Goal: Information Seeking & Learning: Find specific page/section

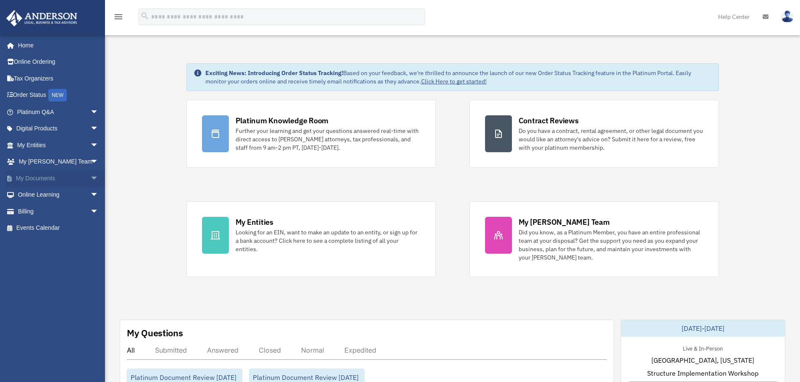
click at [72, 182] on link "My Documents arrow_drop_down" at bounding box center [58, 178] width 105 height 17
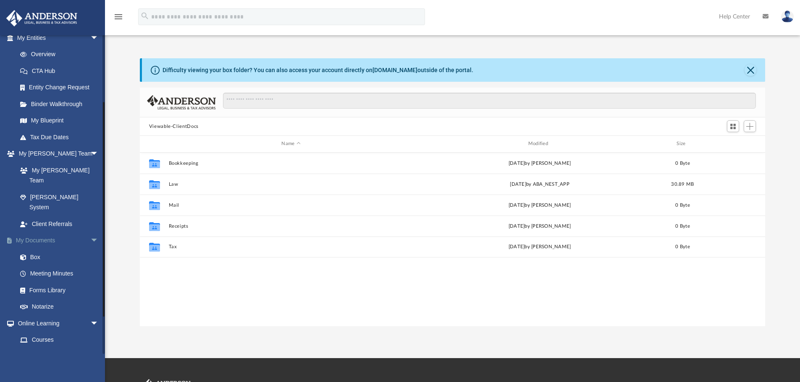
scroll to position [65, 0]
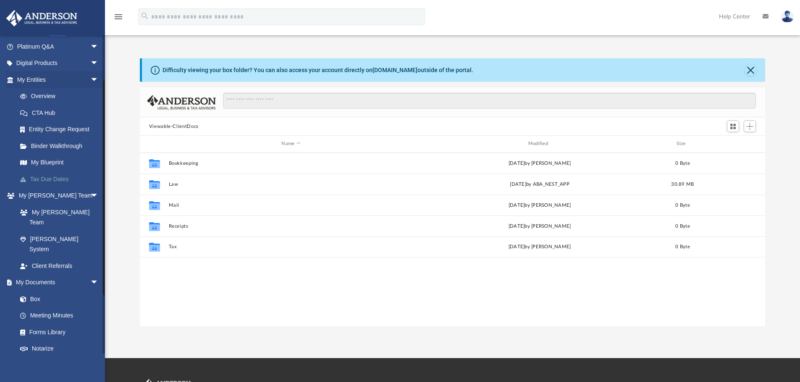
click at [47, 178] on link "Tax Due Dates" at bounding box center [61, 179] width 99 height 17
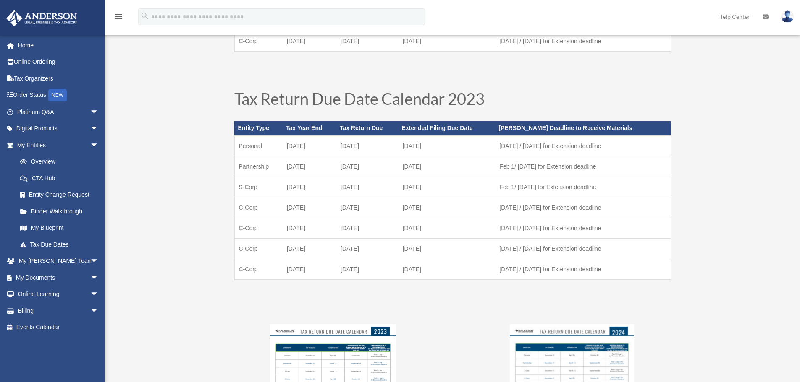
scroll to position [462, 0]
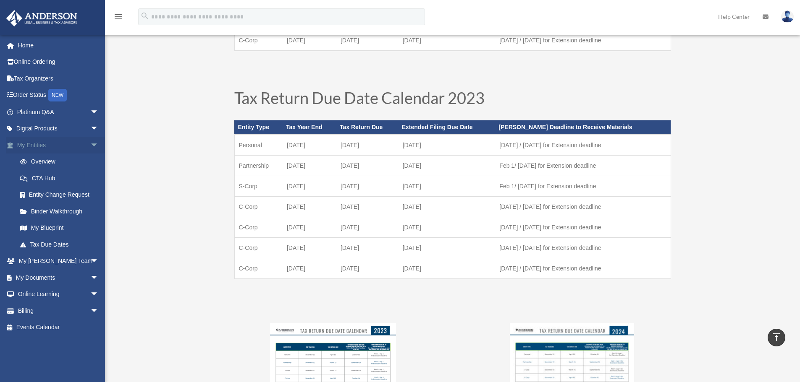
click at [37, 146] on link "My Entities arrow_drop_down" at bounding box center [58, 145] width 105 height 17
click at [90, 146] on span "arrow_drop_down" at bounding box center [98, 145] width 17 height 17
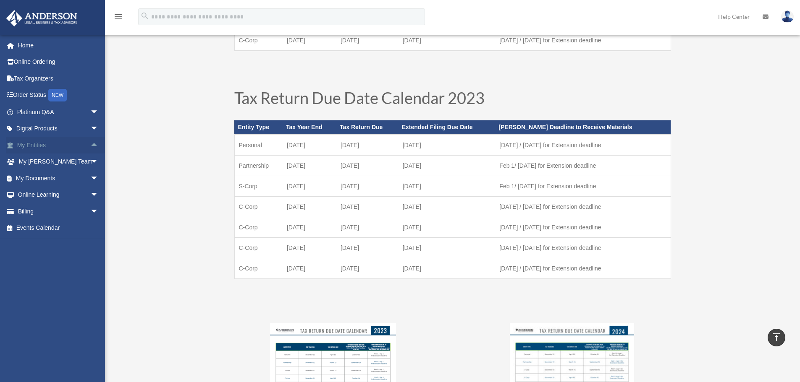
click at [90, 146] on span "arrow_drop_up" at bounding box center [98, 145] width 17 height 17
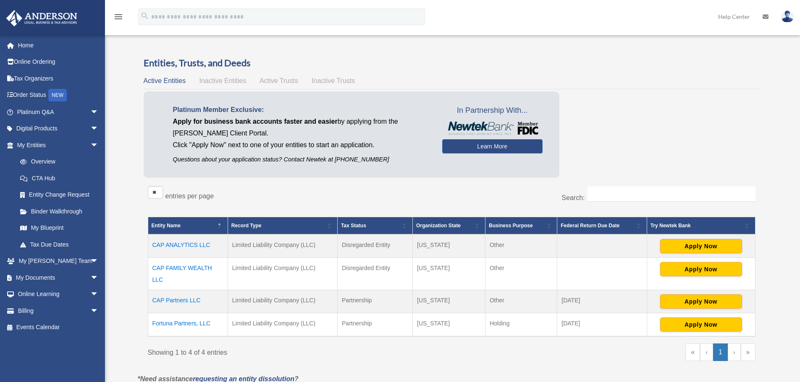
click at [216, 83] on span "Inactive Entities" at bounding box center [222, 80] width 47 height 7
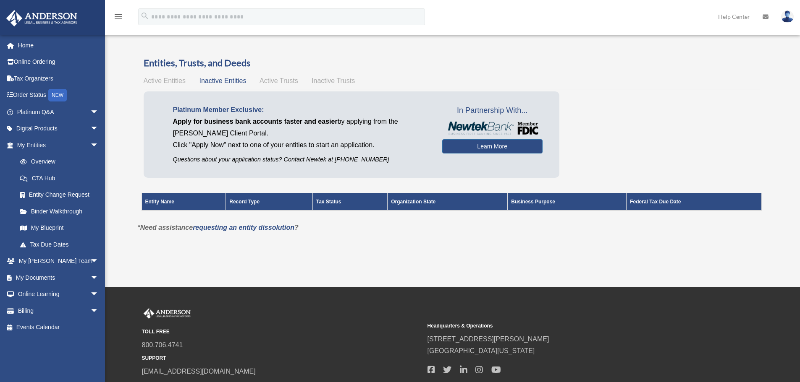
click at [175, 78] on span "Active Entities" at bounding box center [165, 80] width 42 height 7
